Goal: Task Accomplishment & Management: Use online tool/utility

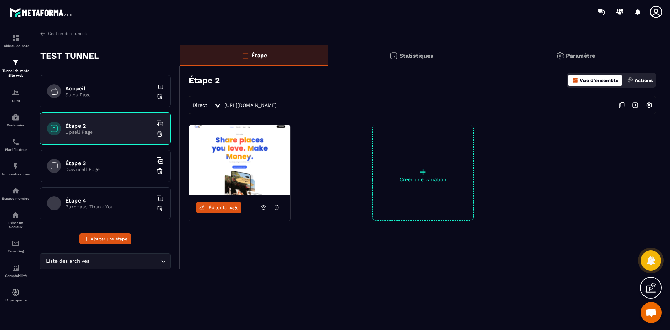
click at [103, 98] on div "Accueil Sales Page" at bounding box center [105, 91] width 131 height 32
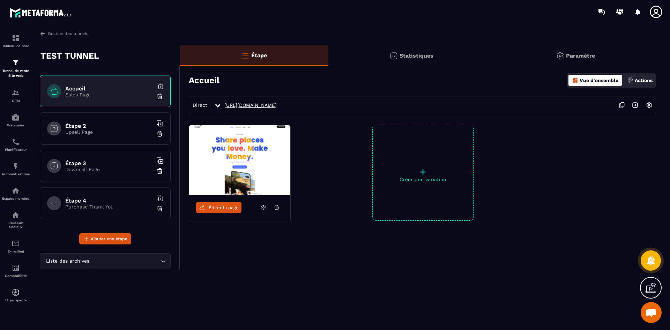
click at [277, 104] on link "[URL][DOMAIN_NAME]" at bounding box center [250, 105] width 52 height 6
click at [12, 96] on img at bounding box center [16, 93] width 8 height 8
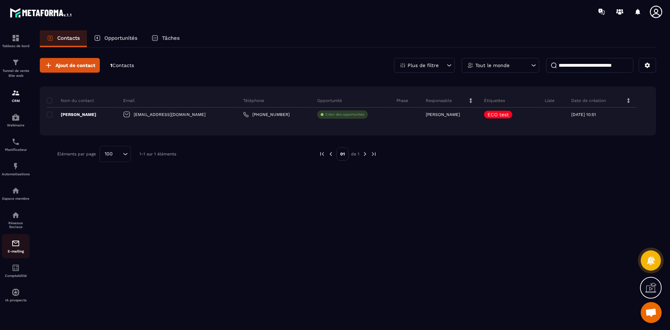
click at [18, 248] on div "E-mailing" at bounding box center [16, 246] width 28 height 14
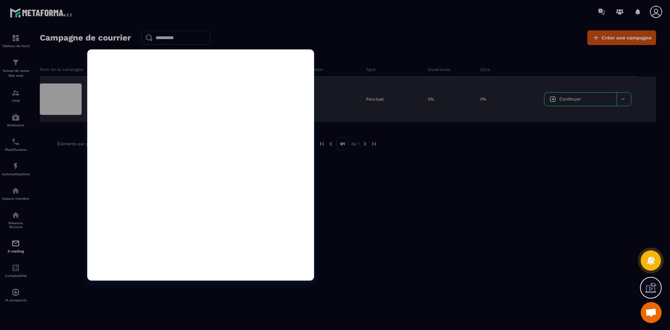
click at [52, 90] on div at bounding box center [61, 98] width 42 height 31
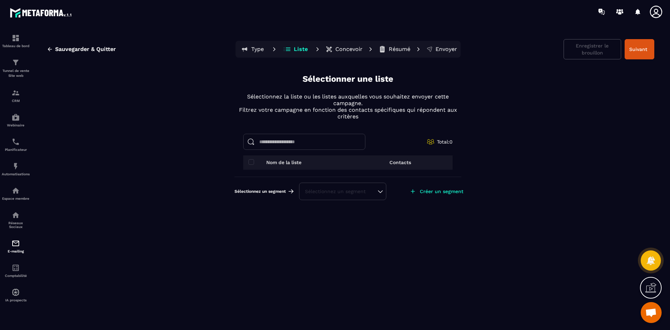
click at [323, 193] on div "Sélectionnez un segment" at bounding box center [342, 191] width 75 height 7
click at [321, 177] on li "ECO test" at bounding box center [343, 174] width 86 height 14
click at [18, 96] on img at bounding box center [16, 93] width 8 height 8
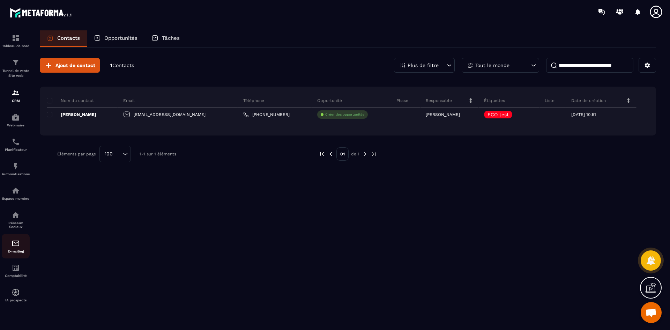
click at [15, 244] on img at bounding box center [16, 243] width 8 height 8
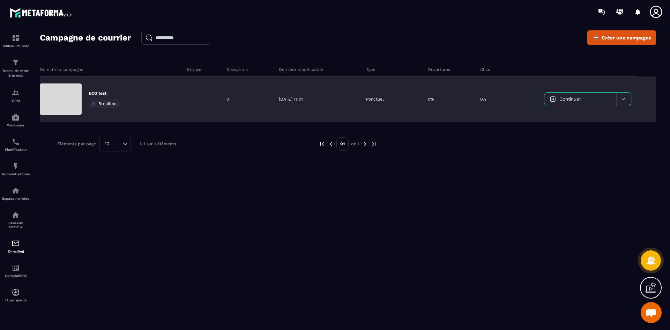
click at [586, 102] on link "Continuer" at bounding box center [580, 98] width 72 height 13
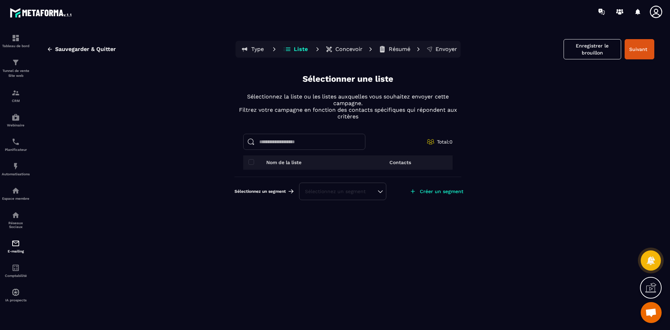
click at [323, 190] on div "Sélectionnez un segment" at bounding box center [342, 191] width 75 height 7
click at [317, 170] on li "ECO test" at bounding box center [343, 174] width 86 height 14
click at [344, 49] on p "Concevoir" at bounding box center [348, 49] width 27 height 7
click at [257, 49] on p "Type" at bounding box center [257, 49] width 13 height 7
click at [278, 165] on th "Nom de la liste" at bounding box center [295, 162] width 105 height 14
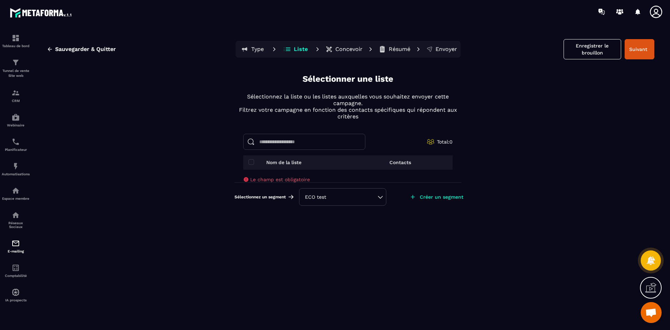
click at [280, 141] on input at bounding box center [304, 142] width 122 height 16
type input "****"
click at [326, 196] on div "ECO test" at bounding box center [342, 196] width 75 height 7
click at [330, 183] on li "ECO test" at bounding box center [343, 179] width 86 height 14
click at [14, 70] on p "Tunnel de vente Site web" at bounding box center [16, 73] width 28 height 10
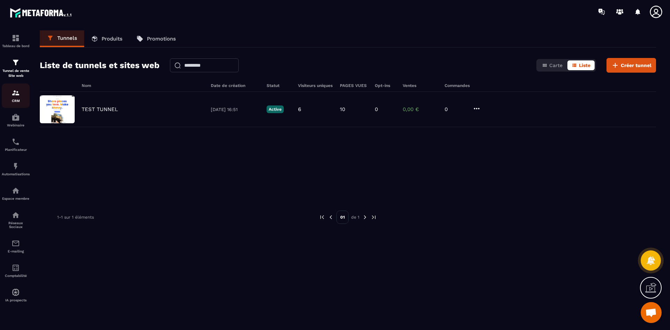
click at [13, 98] on div "CRM" at bounding box center [16, 96] width 28 height 14
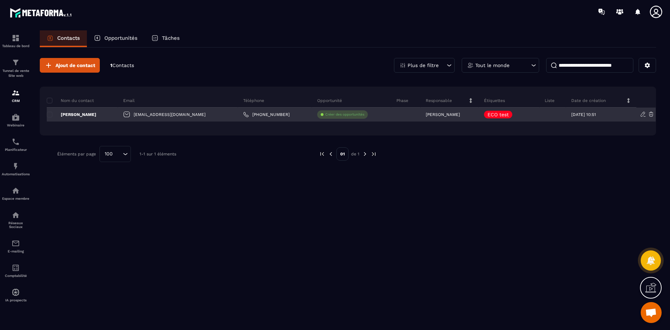
click at [428, 115] on p "[PERSON_NAME]" at bounding box center [443, 114] width 34 height 5
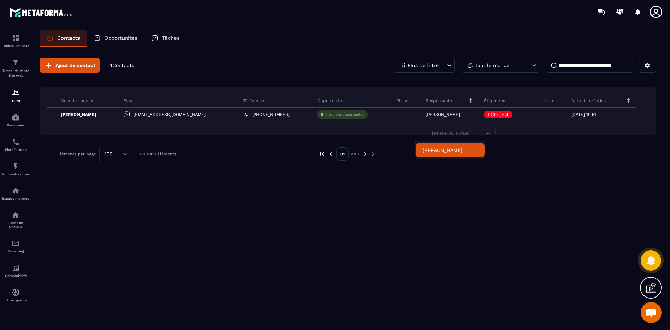
click at [532, 172] on div "Ajout de contact 1 Contacts Plus de filtre Tout le monde Nom du contact Email T…" at bounding box center [348, 109] width 616 height 125
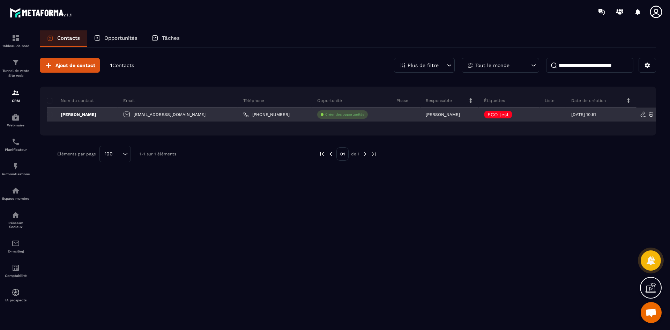
click at [643, 115] on icon at bounding box center [642, 114] width 4 height 5
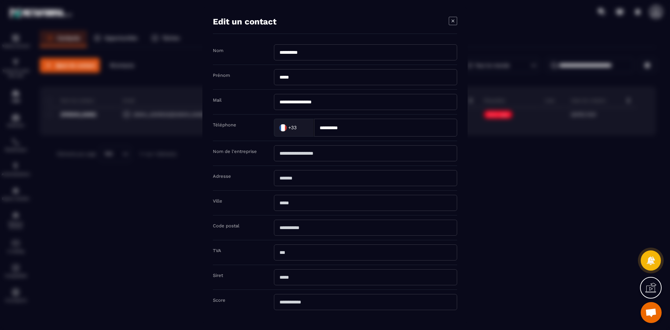
click at [451, 24] on icon "Modal window" at bounding box center [453, 20] width 8 height 8
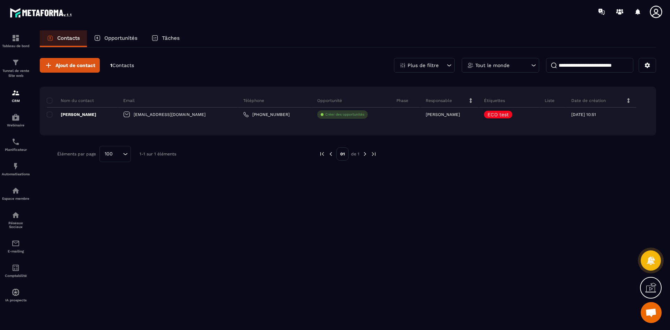
click at [121, 36] on p "Opportunités" at bounding box center [120, 38] width 33 height 6
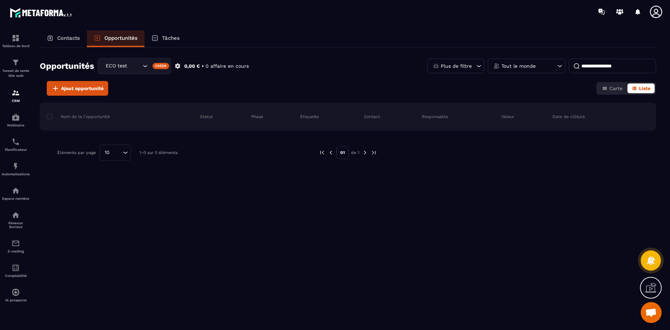
click at [170, 37] on p "Tâches" at bounding box center [171, 38] width 18 height 6
